Goal: Task Accomplishment & Management: Manage account settings

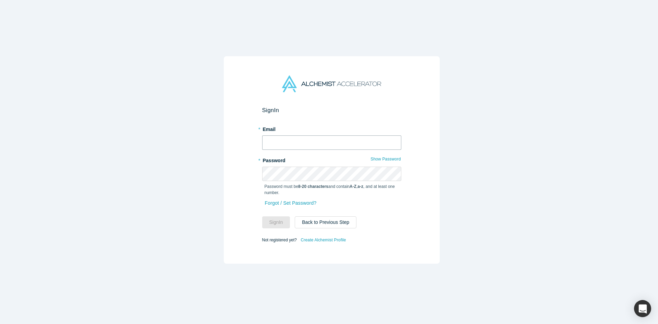
click at [314, 140] on input "text" at bounding box center [331, 142] width 139 height 14
type input "[EMAIL_ADDRESS][DOMAIN_NAME]"
click at [262, 216] on button "Sign In" at bounding box center [276, 222] width 28 height 12
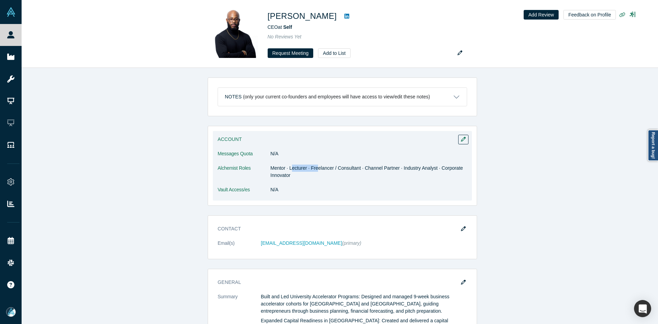
drag, startPoint x: 290, startPoint y: 168, endPoint x: 323, endPoint y: 168, distance: 33.6
click at [323, 168] on dd "Mentor · Lecturer · Freelancer / Consultant · Channel Partner · Industry Analys…" at bounding box center [369, 172] width 197 height 14
click at [357, 196] on dl "Messages Quota N/A Alchemist Roles Mentor · Lecturer · Freelancer / Consultant …" at bounding box center [343, 175] width 250 height 50
drag, startPoint x: 277, startPoint y: 169, endPoint x: 385, endPoint y: 166, distance: 108.4
click at [385, 166] on dd "Mentor · Lecturer · Freelancer / Consultant · Channel Partner · Industry Analys…" at bounding box center [369, 172] width 197 height 14
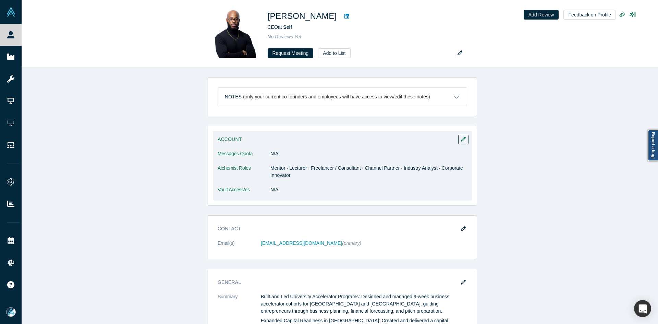
click at [389, 178] on dd "Mentor · Lecturer · Freelancer / Consultant · Channel Partner · Industry Analys…" at bounding box center [369, 172] width 197 height 14
drag, startPoint x: 381, startPoint y: 167, endPoint x: 429, endPoint y: 168, distance: 47.7
click at [429, 168] on dd "Mentor · Lecturer · Freelancer / Consultant · Channel Partner · Industry Analys…" at bounding box center [369, 172] width 197 height 14
click at [399, 177] on dd "Mentor · Lecturer · Freelancer / Consultant · Channel Partner · Industry Analys…" at bounding box center [369, 172] width 197 height 14
drag, startPoint x: 450, startPoint y: 169, endPoint x: 459, endPoint y: 169, distance: 8.9
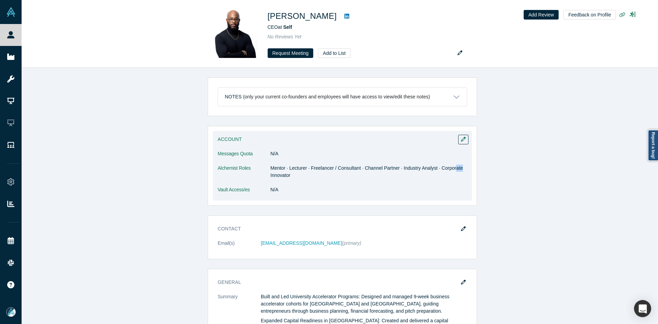
click at [459, 169] on dd "Mentor · Lecturer · Freelancer / Consultant · Channel Partner · Industry Analys…" at bounding box center [369, 172] width 197 height 14
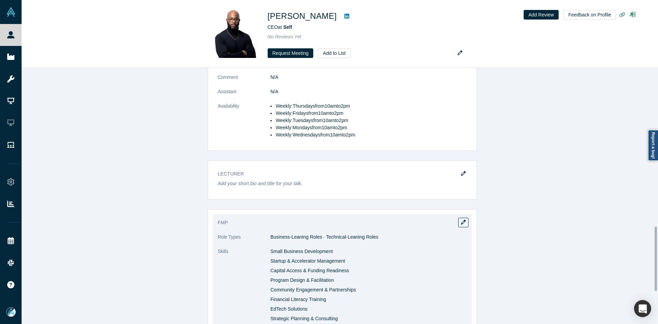
scroll to position [583, 0]
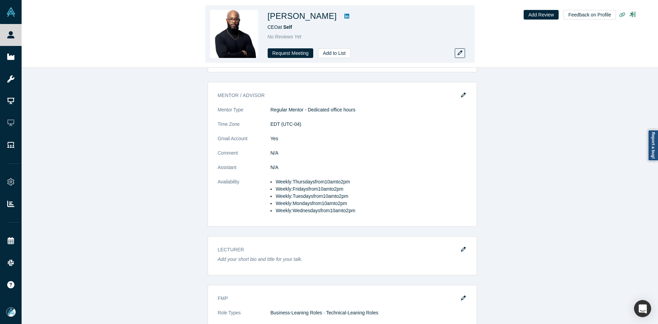
click at [345, 14] on icon at bounding box center [347, 16] width 5 height 5
copy h1 "[PERSON_NAME]"
drag, startPoint x: 324, startPoint y: 16, endPoint x: 266, endPoint y: 16, distance: 58.0
click at [266, 16] on div "[PERSON_NAME] CEO at Self No Reviews Yet Request Meeting Add to List" at bounding box center [340, 34] width 270 height 58
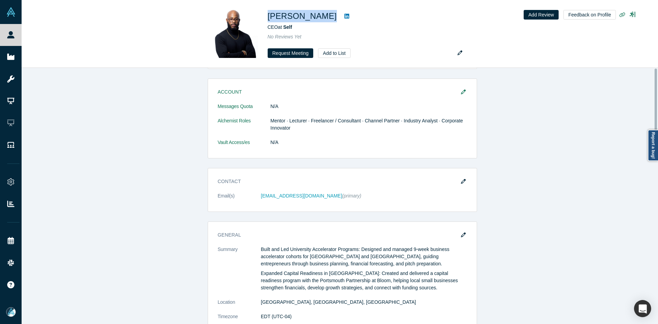
scroll to position [0, 0]
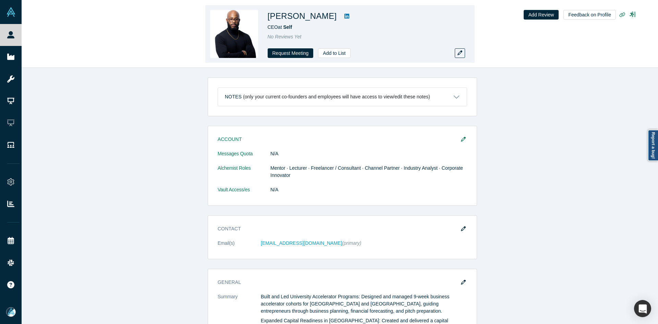
click at [214, 1] on div "[PERSON_NAME] CEO at Self No Reviews Yet Request Meeting Add to List Add Review…" at bounding box center [340, 34] width 637 height 68
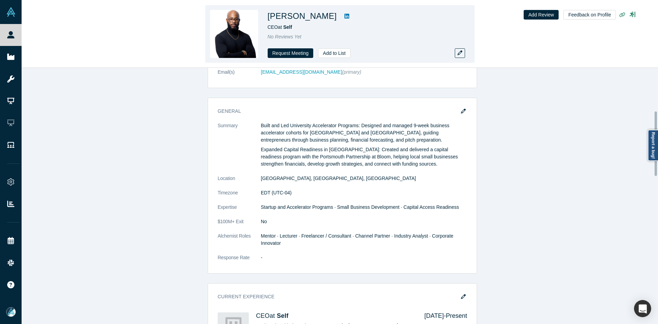
scroll to position [171, 0]
click at [345, 17] on icon at bounding box center [347, 16] width 5 height 5
copy h1 "[PERSON_NAME]"
drag, startPoint x: 320, startPoint y: 18, endPoint x: 265, endPoint y: 17, distance: 54.5
click at [265, 17] on div "[PERSON_NAME] CEO at Self No Reviews Yet Request Meeting Add to List" at bounding box center [340, 34] width 270 height 58
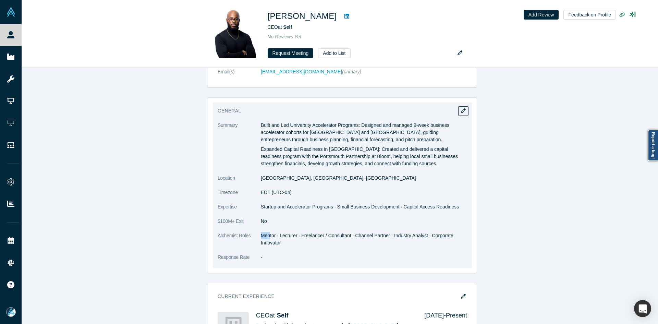
drag, startPoint x: 267, startPoint y: 237, endPoint x: 273, endPoint y: 239, distance: 6.8
click at [255, 237] on dl "Summary Built and Led University Accelerator Programs: Designed and managed 9-w…" at bounding box center [343, 195] width 250 height 146
click at [461, 110] on icon "button" at bounding box center [463, 110] width 5 height 5
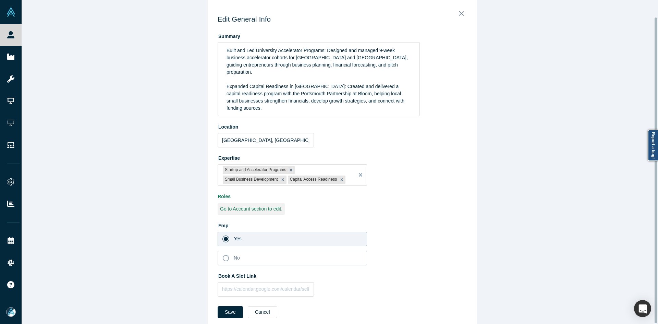
scroll to position [18, 0]
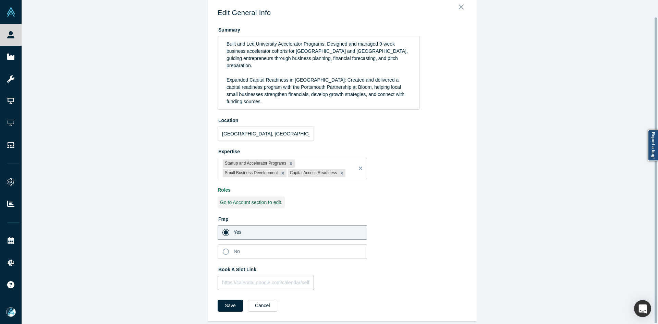
drag, startPoint x: 286, startPoint y: 277, endPoint x: 260, endPoint y: 288, distance: 28.1
click at [286, 277] on input "text" at bounding box center [266, 283] width 96 height 14
paste input "[URL][DOMAIN_NAME]"
type input "[URL][DOMAIN_NAME]"
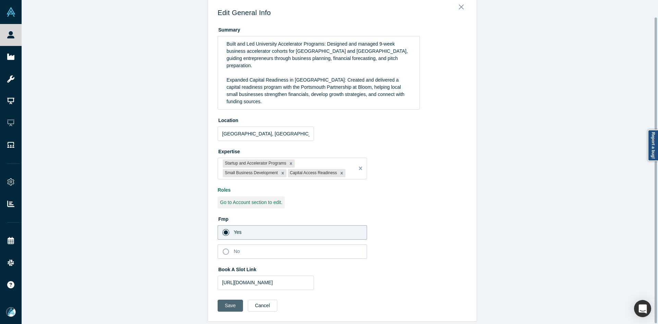
click at [232, 300] on button "Save" at bounding box center [230, 306] width 25 height 12
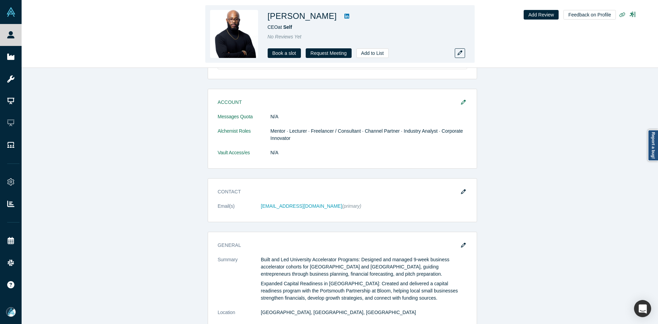
scroll to position [103, 0]
